Goal: Task Accomplishment & Management: Complete application form

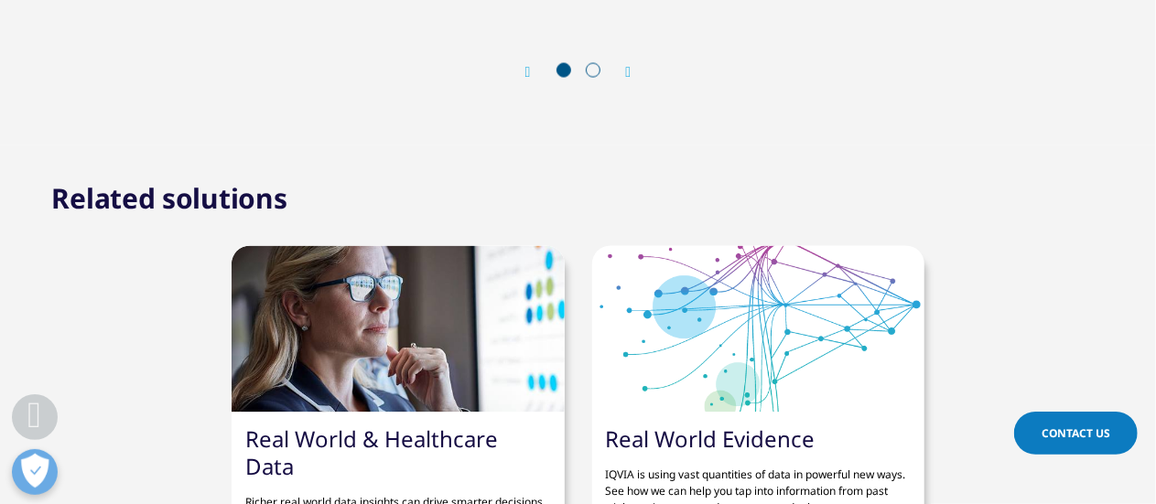
scroll to position [1739, 0]
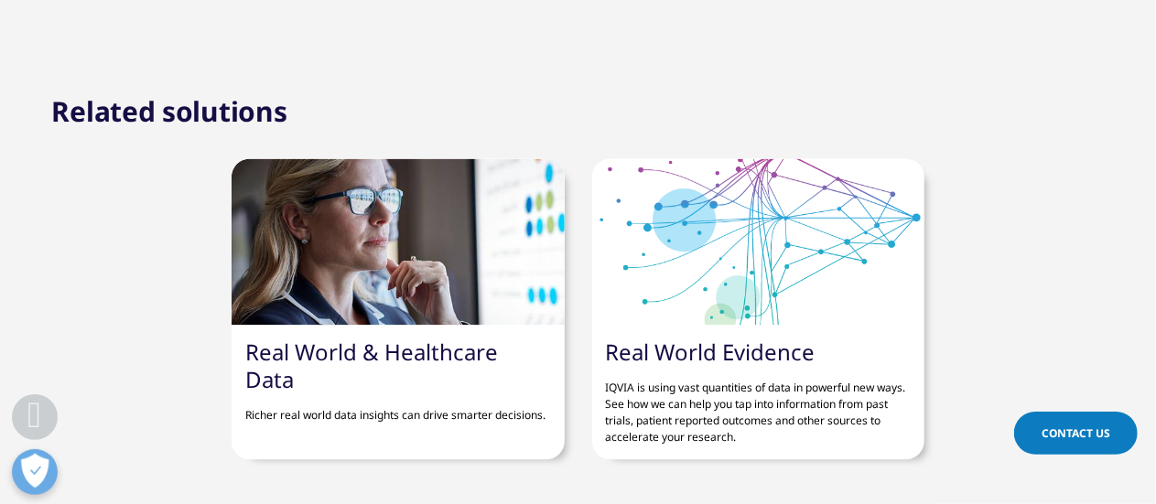
click at [289, 289] on div at bounding box center [398, 241] width 332 height 167
click at [280, 368] on link "Real World & Healthcare Data" at bounding box center [371, 366] width 253 height 58
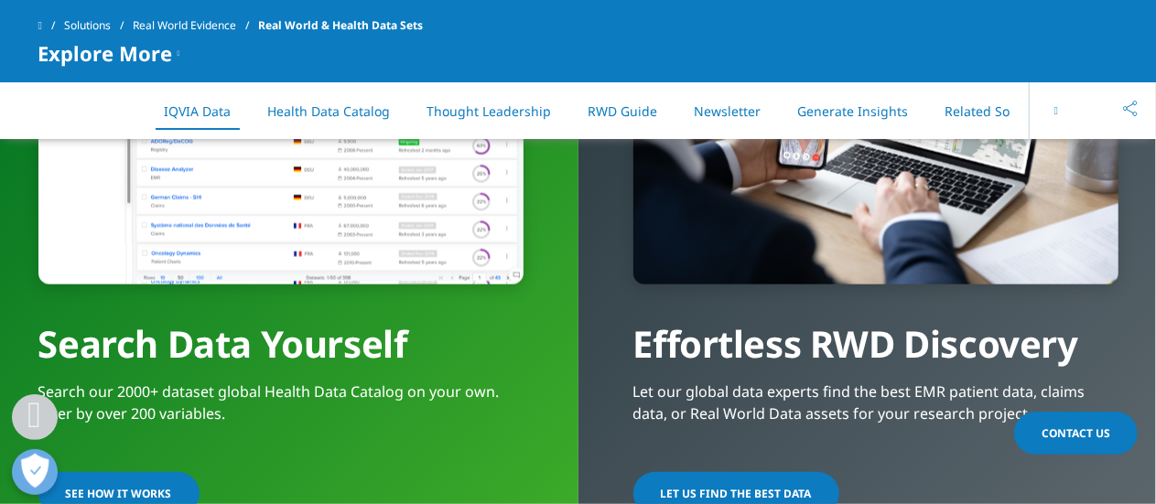
scroll to position [1556, 0]
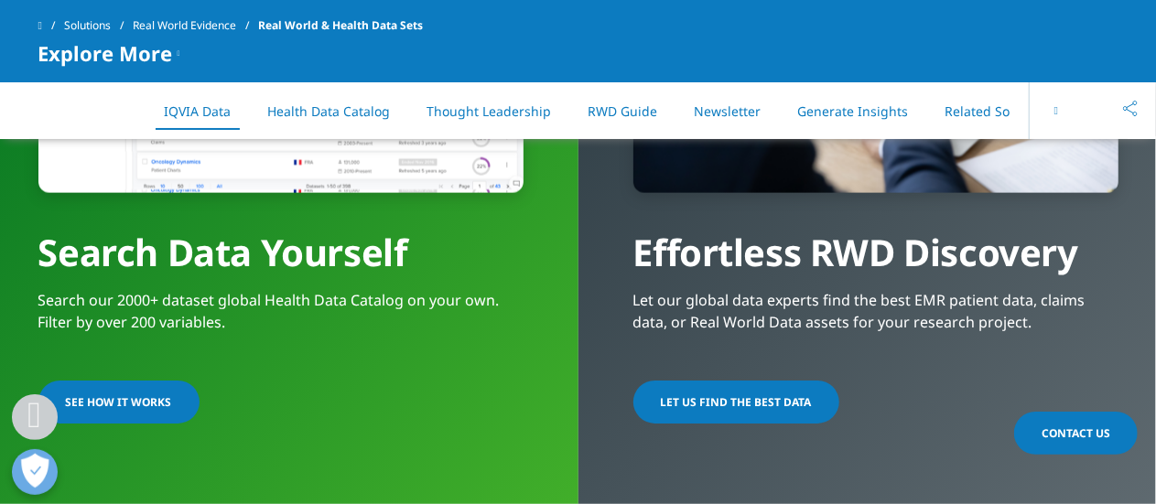
click at [141, 397] on span "SEE HOW IT WORKS" at bounding box center [119, 402] width 106 height 16
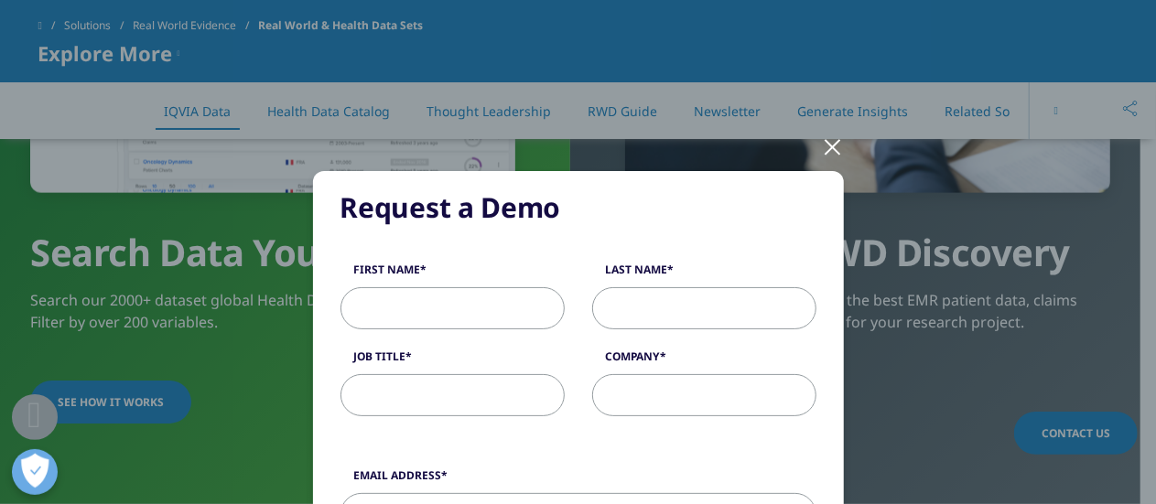
click at [392, 305] on input "First Name" at bounding box center [452, 308] width 224 height 42
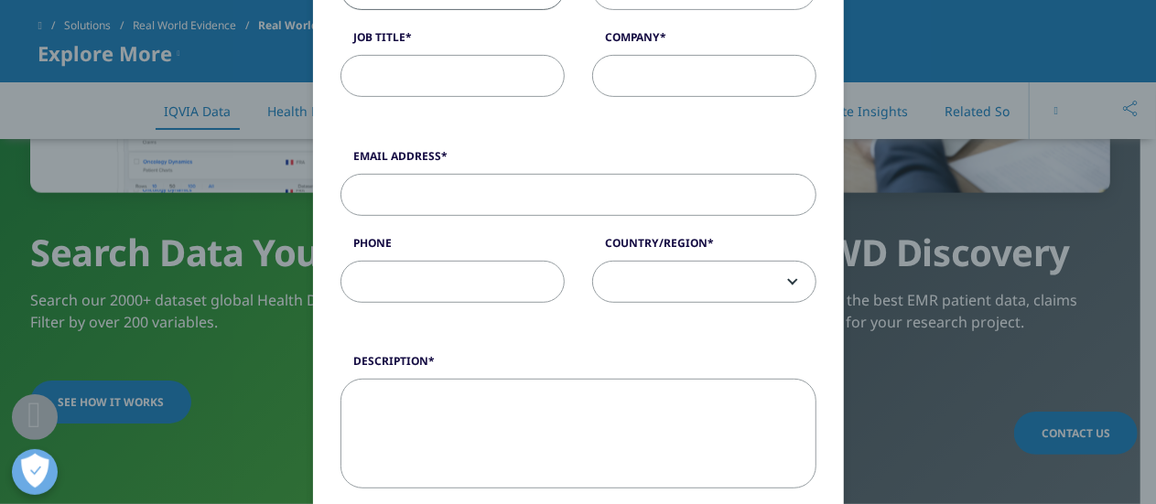
scroll to position [366, 0]
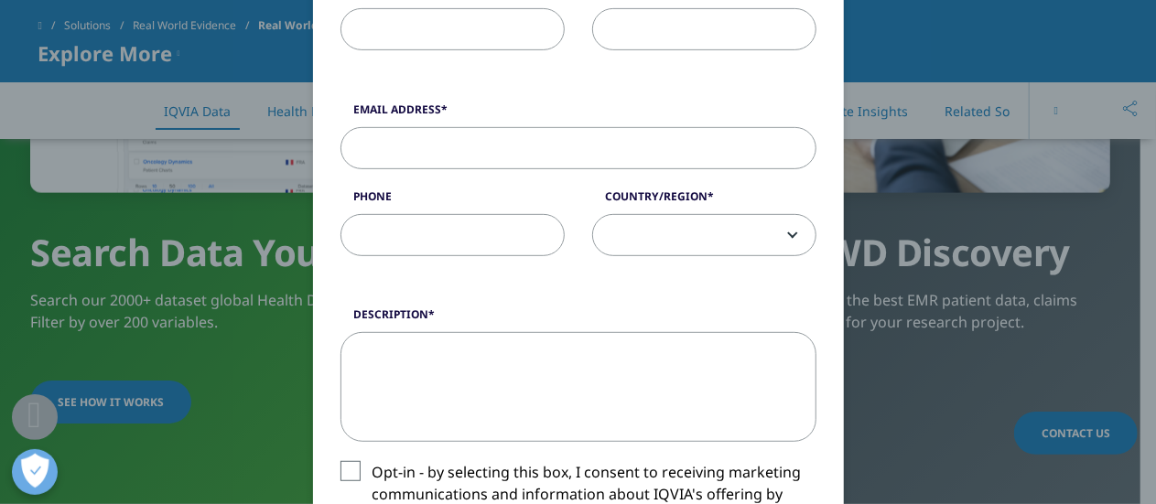
click at [885, 190] on div "Request a Demo Request a Demo First Name Last Name Job Title Company Email Addr…" at bounding box center [578, 343] width 1080 height 1418
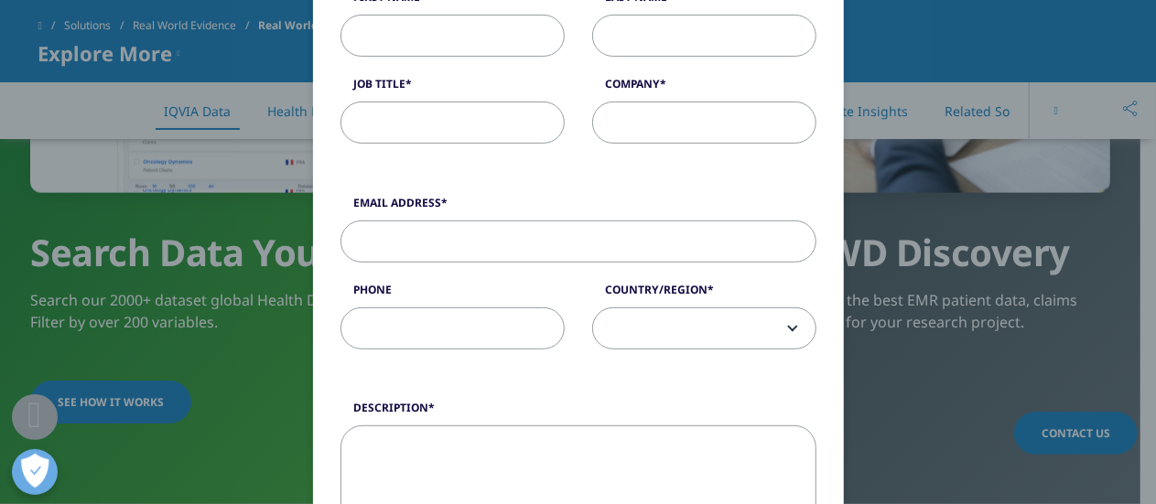
scroll to position [183, 0]
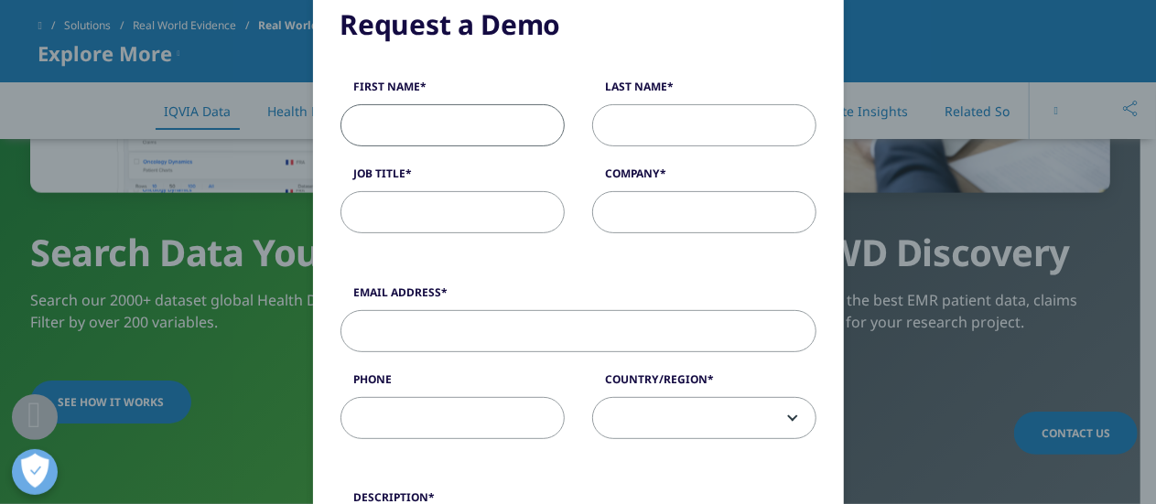
click at [402, 120] on input "First Name" at bounding box center [452, 125] width 224 height 42
type input "vijay"
click at [613, 131] on input "Last Name" at bounding box center [704, 125] width 224 height 42
type input "talla"
click at [369, 208] on input "Job Title" at bounding box center [452, 212] width 224 height 42
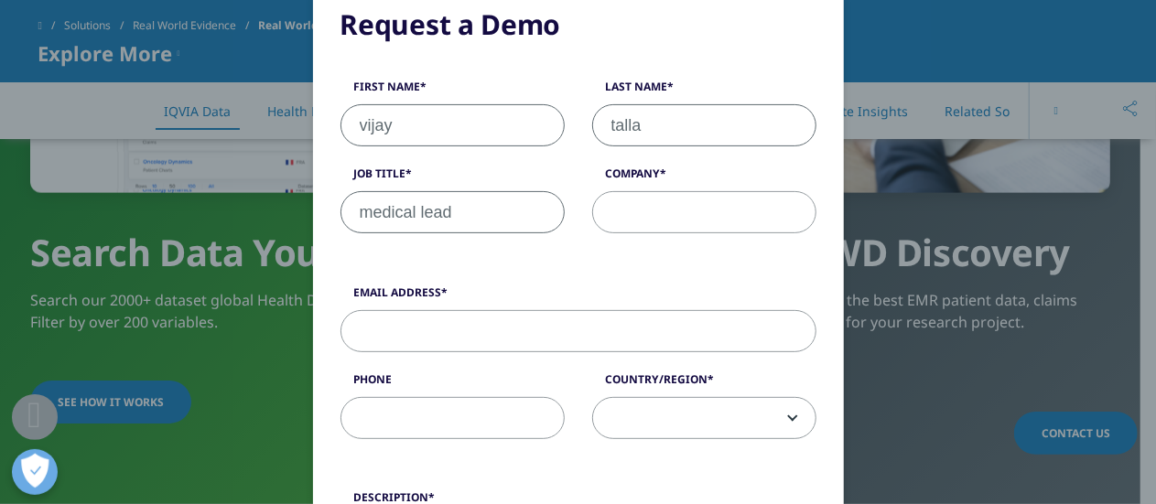
type input "medical lead"
click at [679, 232] on div "First Name [PERSON_NAME] Last Name talla Job Title medical lead Company" at bounding box center [578, 166] width 503 height 174
click at [651, 220] on input "Company" at bounding box center [704, 212] width 224 height 42
type input "viatris"
click at [467, 316] on input "Email Address" at bounding box center [578, 331] width 476 height 42
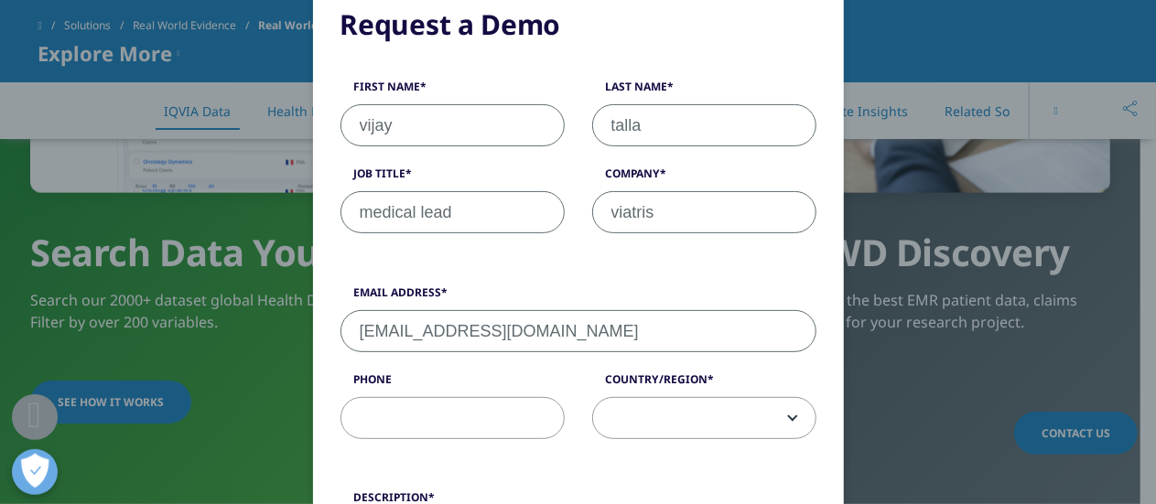
type input "[EMAIL_ADDRESS][DOMAIN_NAME]"
click at [416, 413] on input "Phone" at bounding box center [452, 418] width 224 height 42
click at [646, 426] on span at bounding box center [704, 419] width 222 height 42
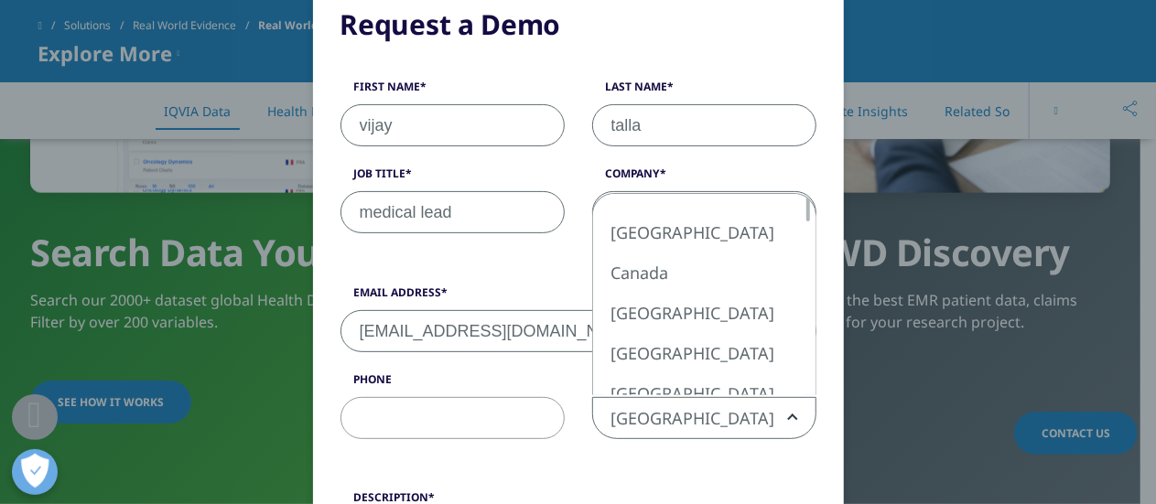
click at [686, 429] on span "[GEOGRAPHIC_DATA]" at bounding box center [704, 419] width 222 height 42
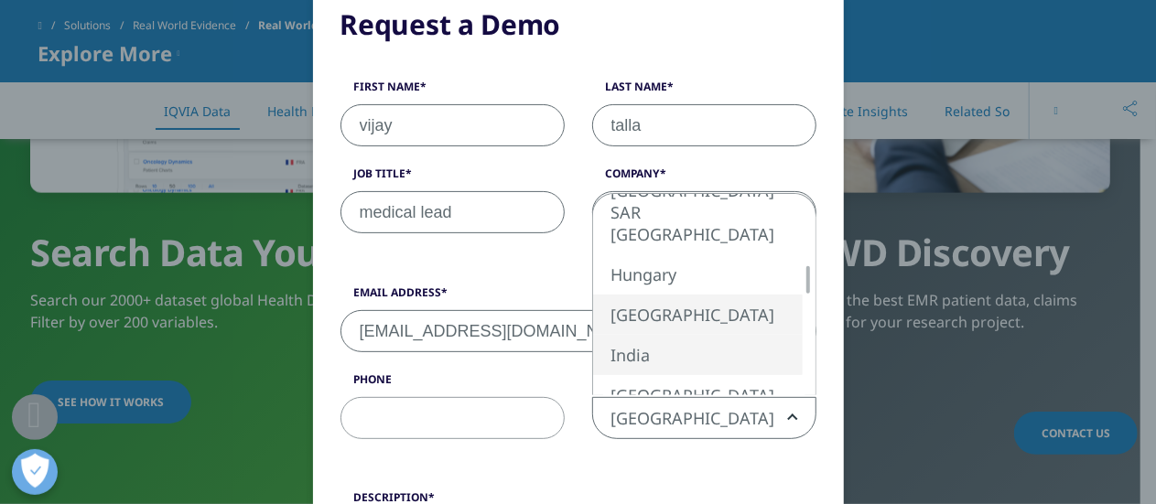
select select "India"
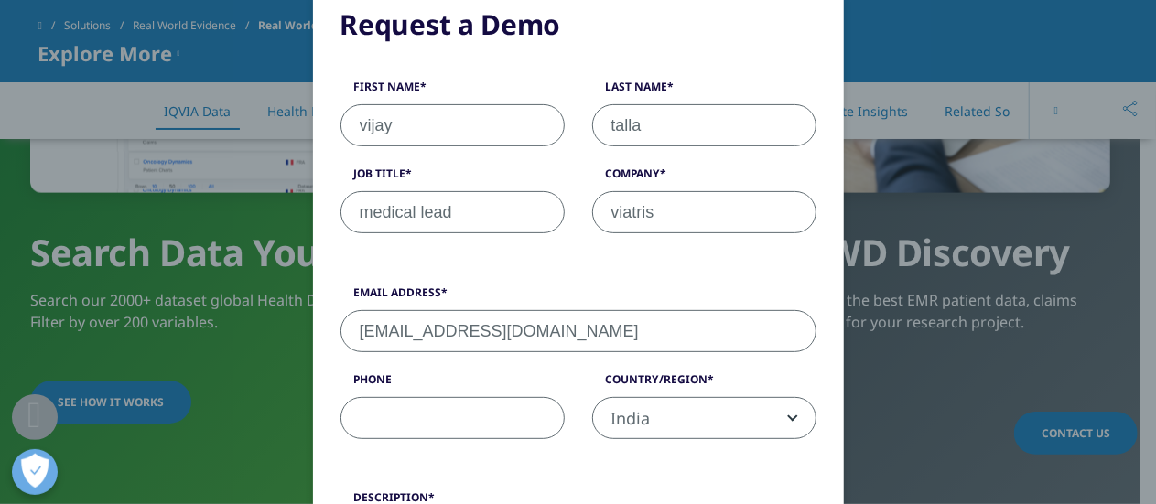
click at [427, 413] on input "Phone" at bounding box center [452, 418] width 224 height 42
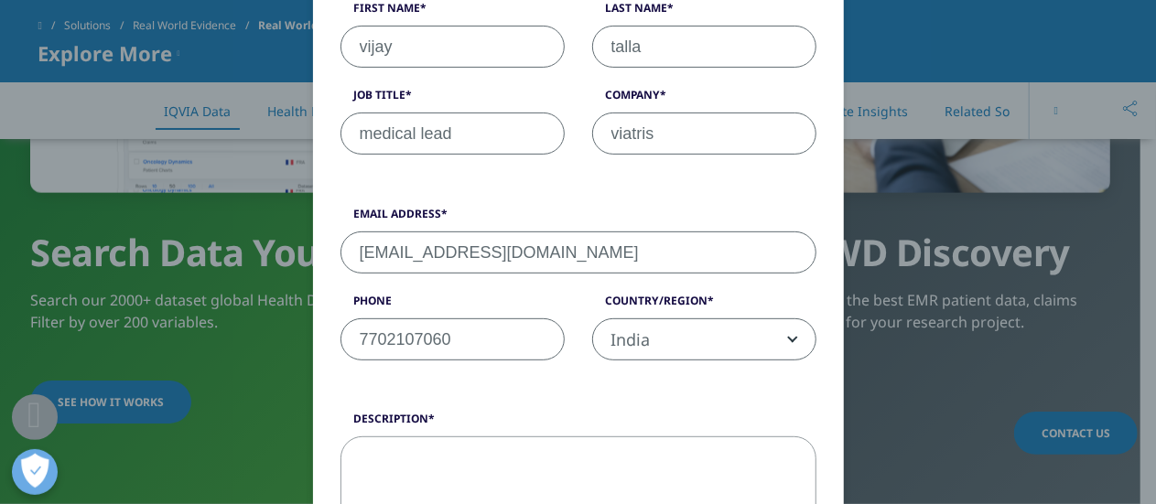
scroll to position [458, 0]
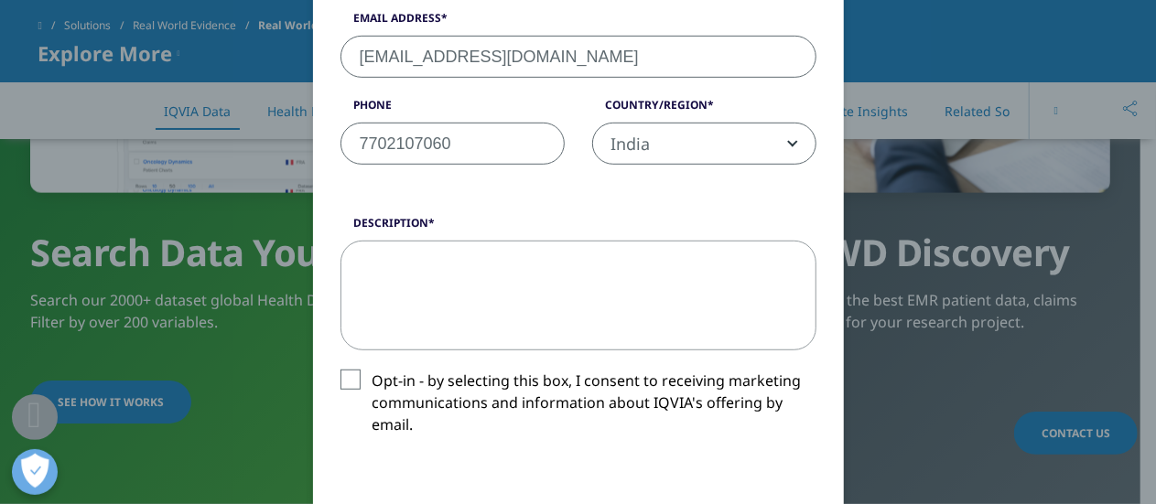
type input "7702107060"
click at [469, 249] on textarea "Description" at bounding box center [578, 296] width 476 height 110
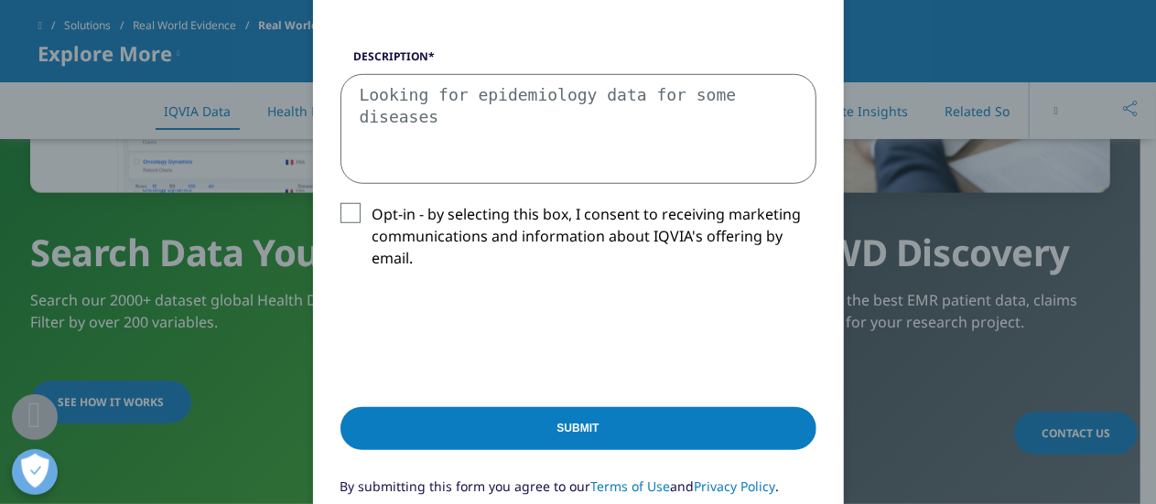
scroll to position [641, 0]
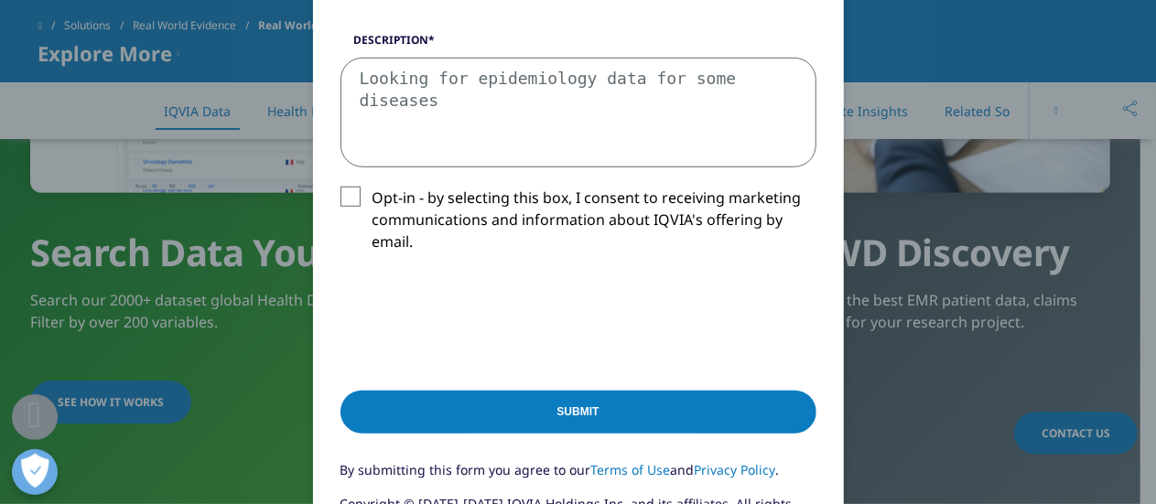
type textarea "Looking for epidemiology data for some diseases"
click at [344, 189] on label "Opt-in - by selecting this box, I consent to receiving marketing communications…" at bounding box center [578, 225] width 476 height 76
click at [373, 187] on input "Opt-in - by selecting this box, I consent to receiving marketing communications…" at bounding box center [373, 187] width 0 height 0
click at [572, 411] on input "Submit" at bounding box center [578, 412] width 476 height 43
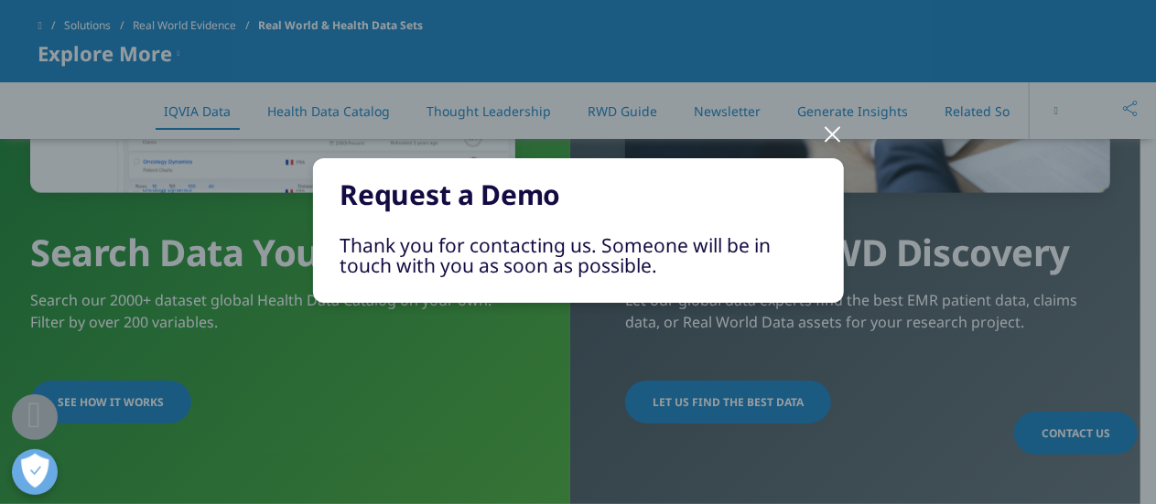
scroll to position [13, 0]
click at [829, 133] on div at bounding box center [833, 133] width 21 height 50
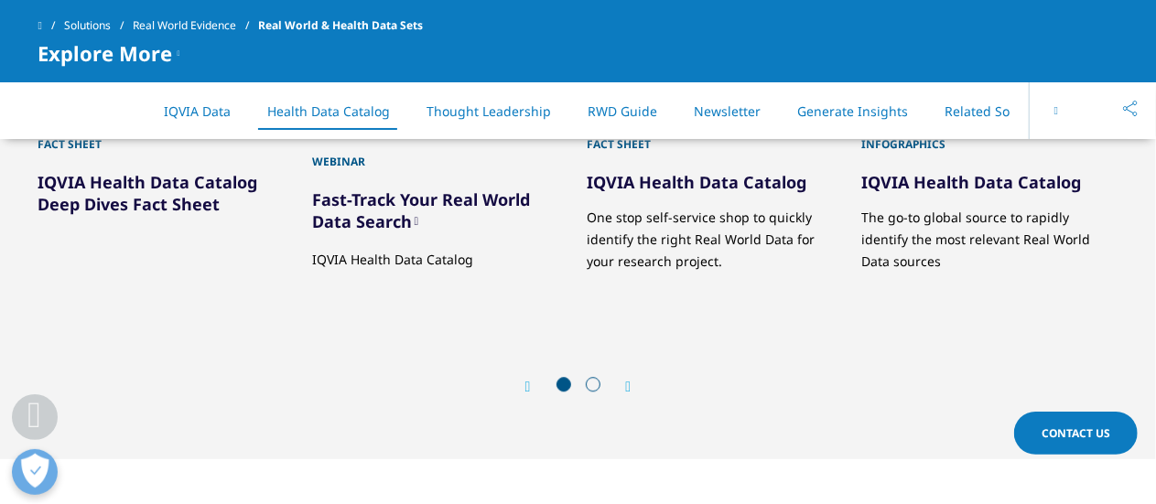
scroll to position [2471, 0]
